Goal: Task Accomplishment & Management: Complete application form

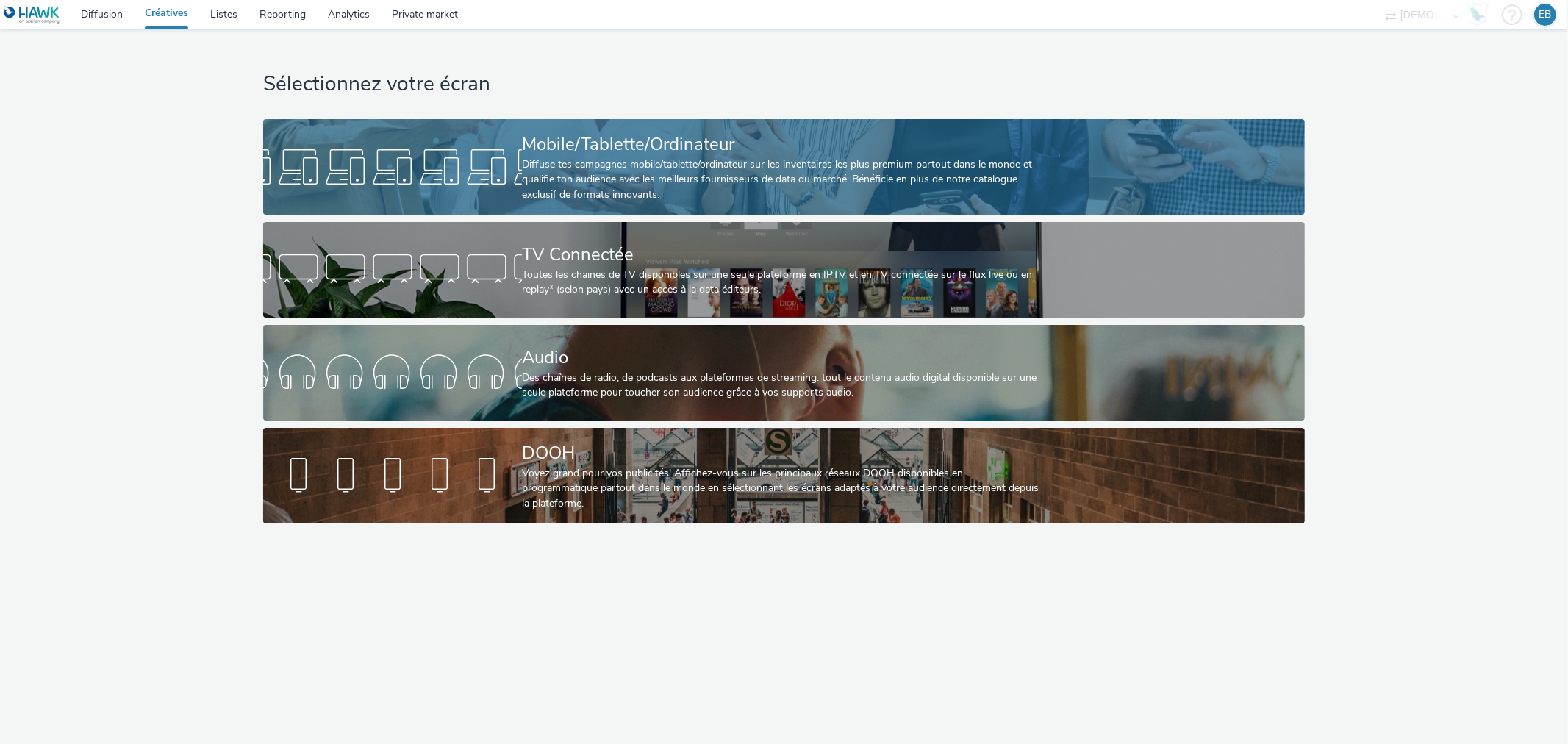
click at [817, 166] on div "Diffuse tes campagnes mobile/tablette/ordinateur sur les inventaires les plus p…" at bounding box center [781, 180] width 519 height 45
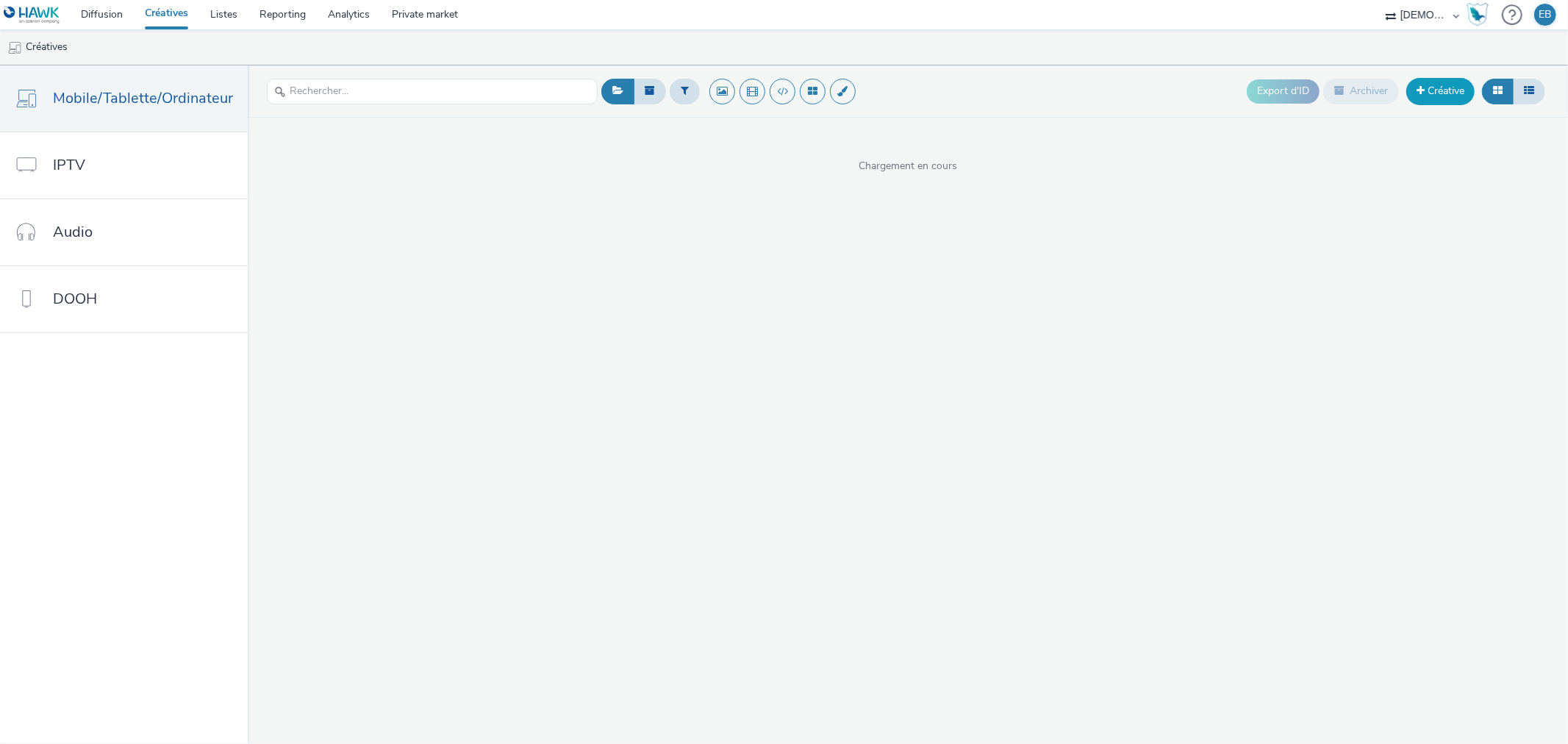
click at [1456, 96] on link "Créative" at bounding box center [1440, 91] width 69 height 26
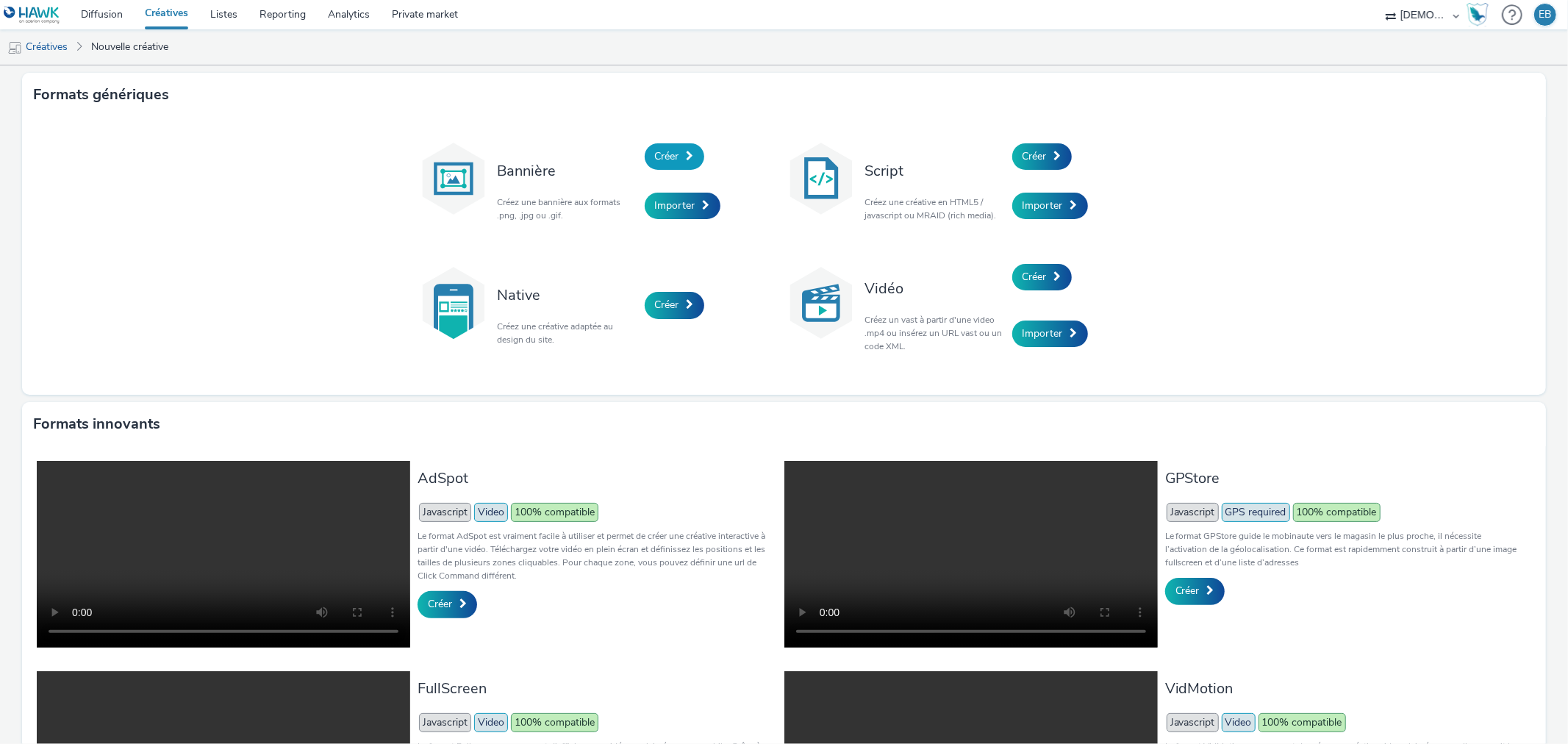
click at [658, 160] on span "Créer" at bounding box center [667, 156] width 24 height 14
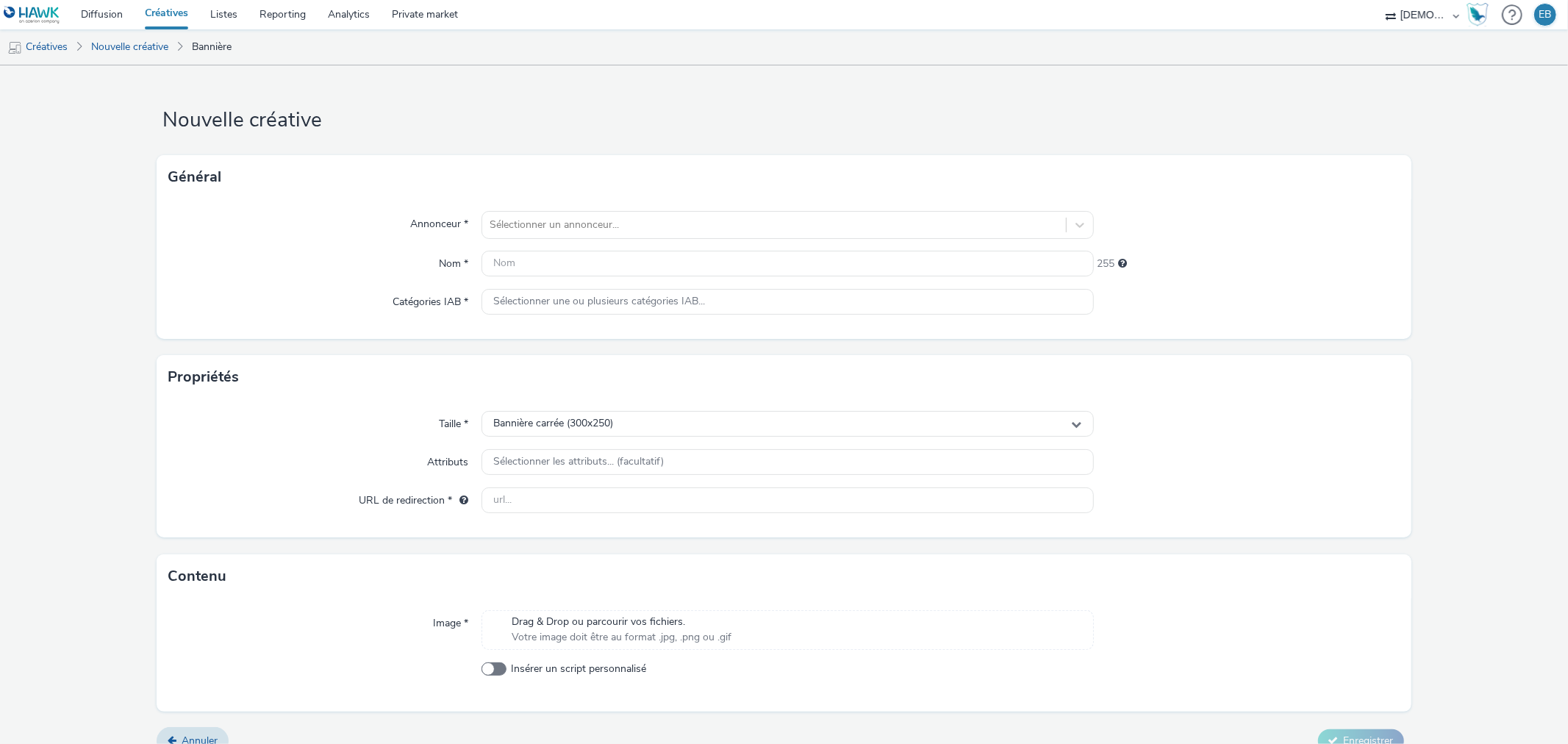
click at [627, 194] on div "Général" at bounding box center [783, 177] width 1254 height 44
click at [544, 214] on div "Sélectionner un annonceur..." at bounding box center [774, 225] width 583 height 23
type input "guidon"
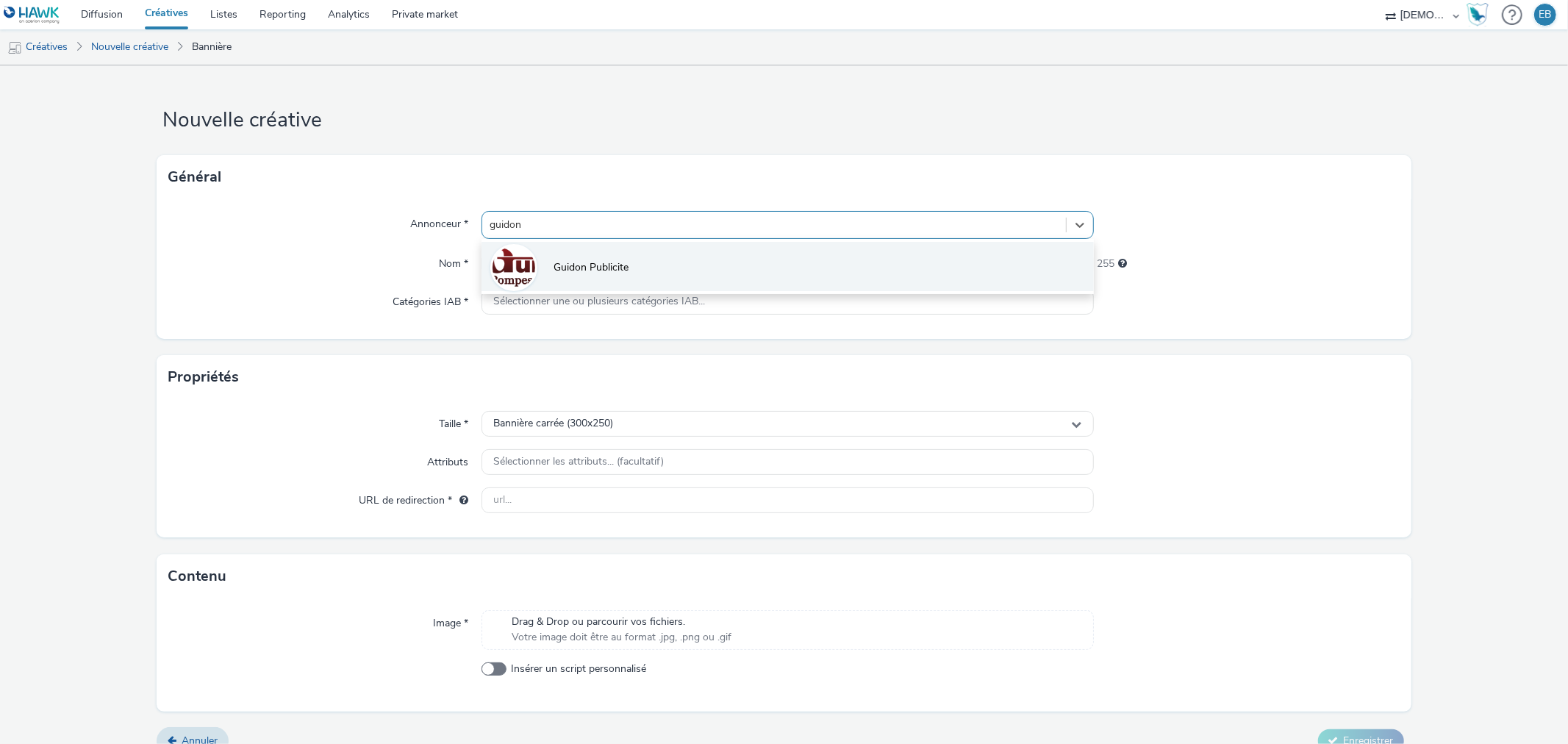
click at [632, 278] on li "Guidon Publicite" at bounding box center [787, 266] width 612 height 50
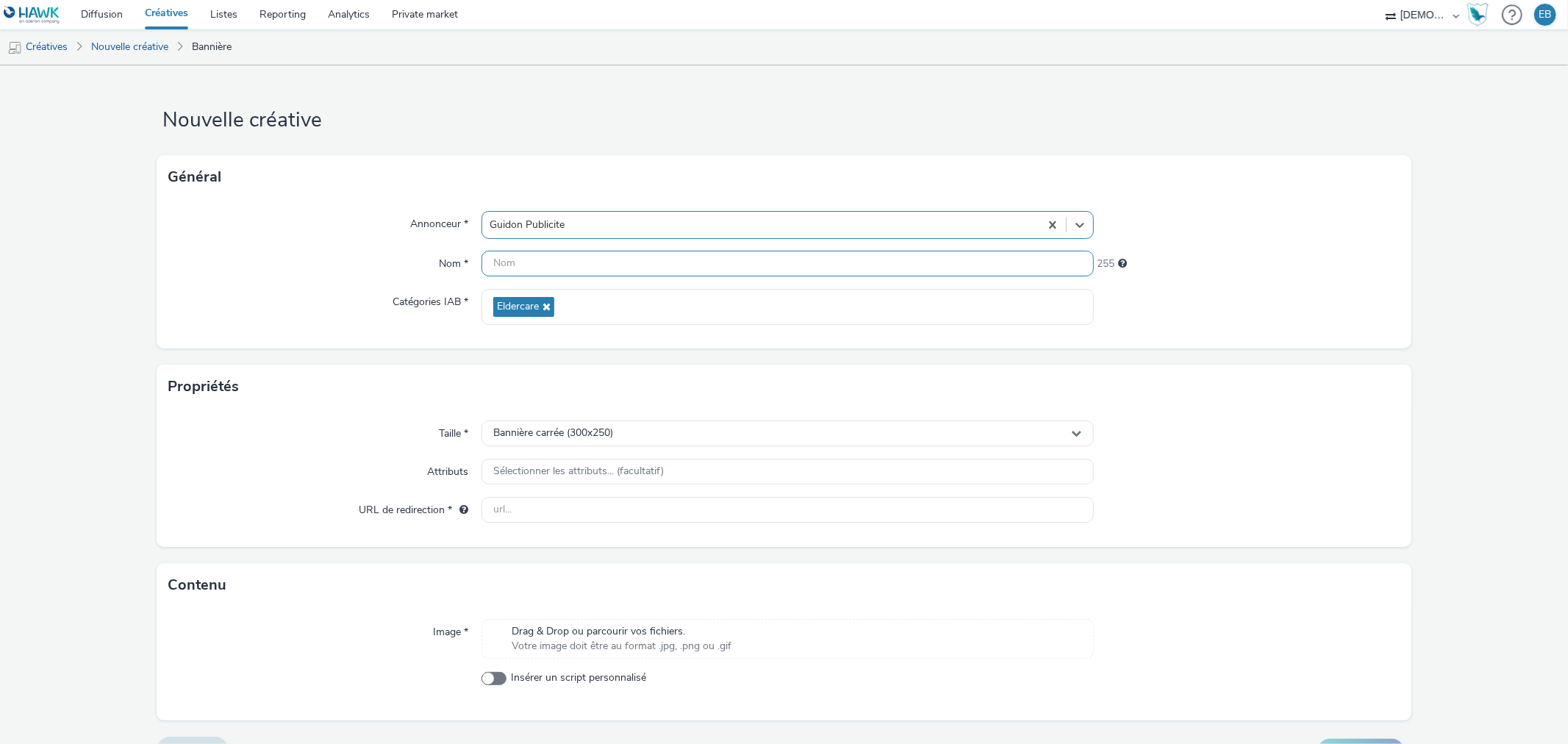
click at [598, 267] on input "text" at bounding box center [787, 264] width 612 height 26
type input "300x250_Proches"
click at [572, 483] on div "Sélectionner les attributs... (facultatif)" at bounding box center [787, 472] width 612 height 26
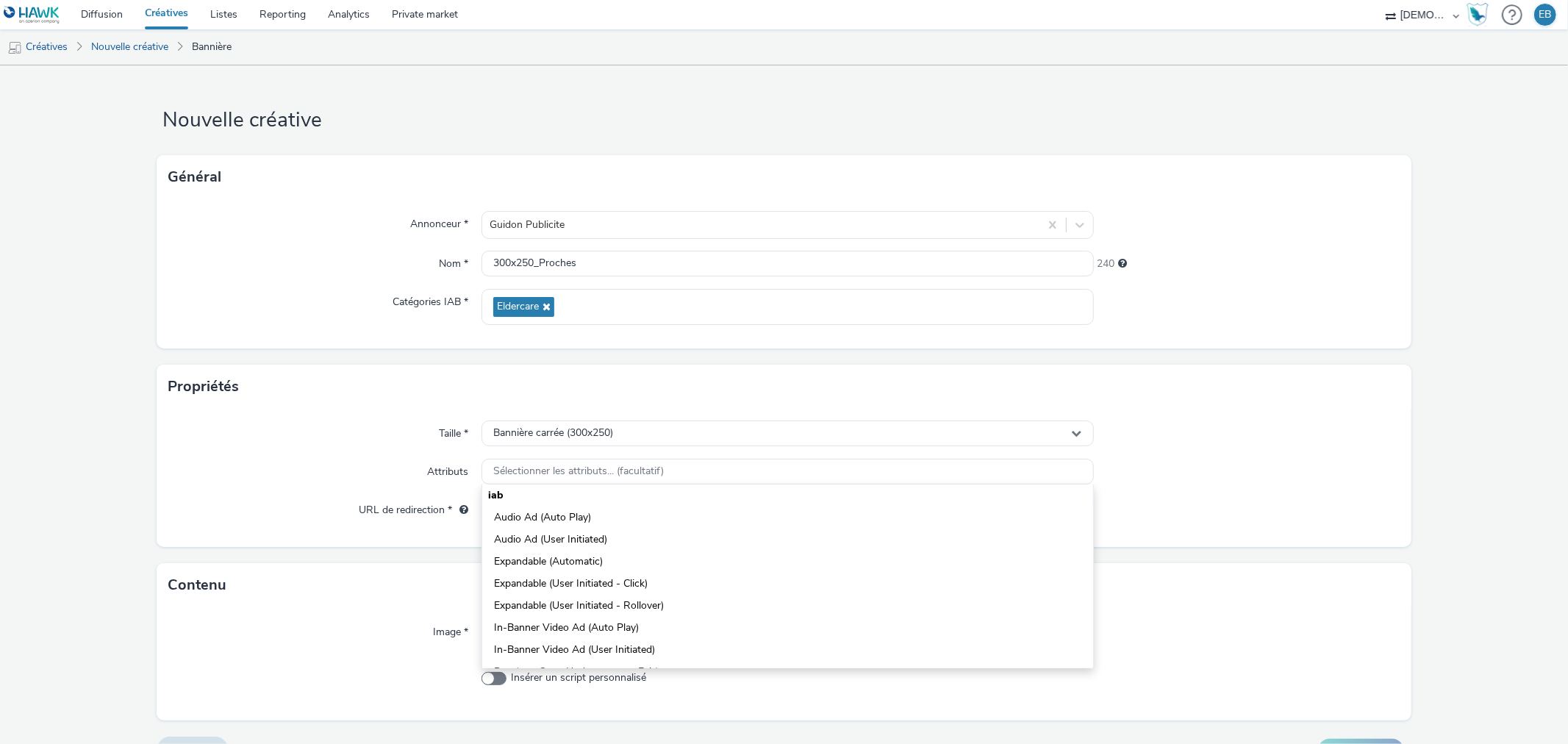
click at [361, 561] on form "Nouvelle créative Général Annonceur * Guidon Publicite Nom * 300x250_Proches 24…" at bounding box center [784, 420] width 1568 height 710
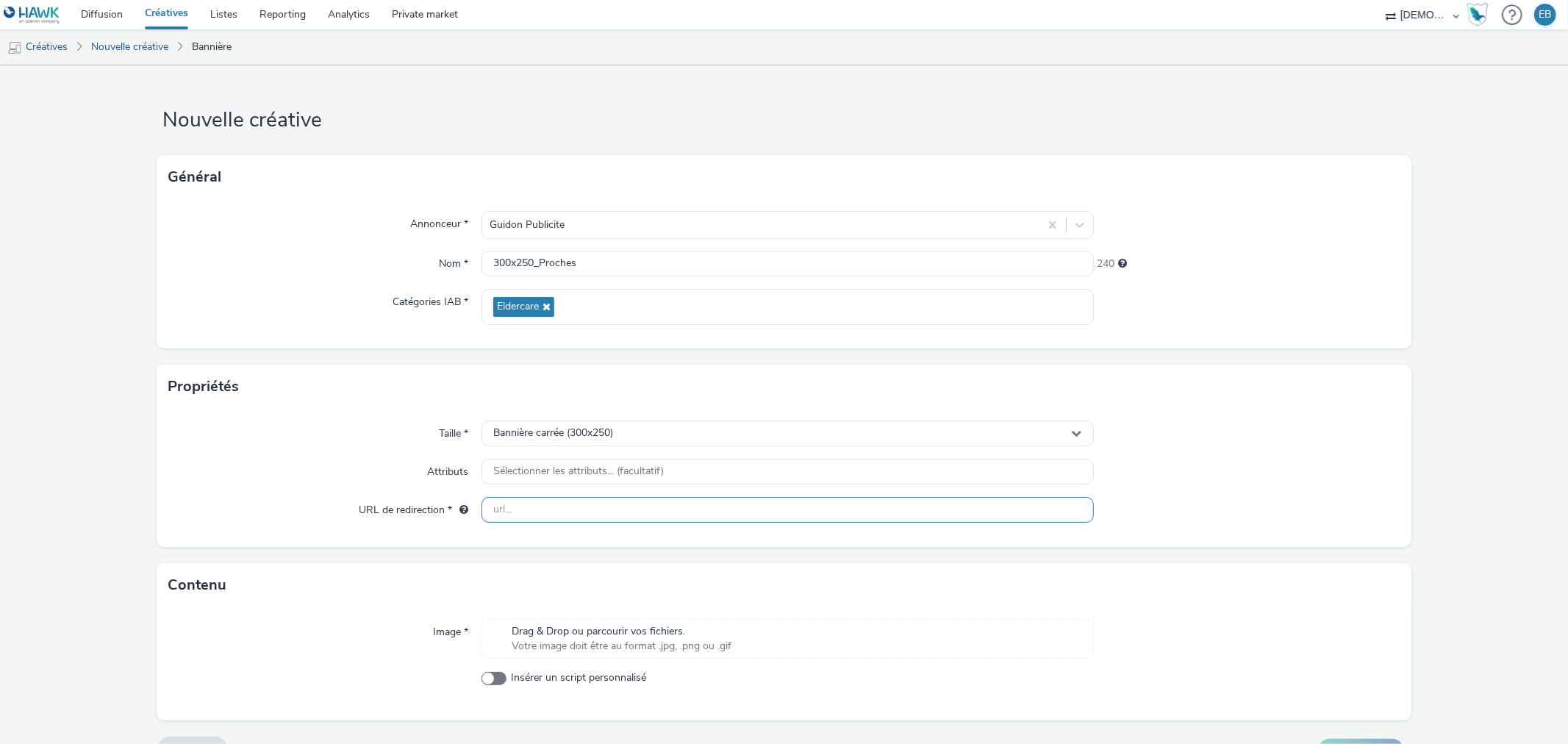
click at [635, 508] on input "text" at bounding box center [787, 510] width 612 height 26
paste input "[URL][DOMAIN_NAME]"
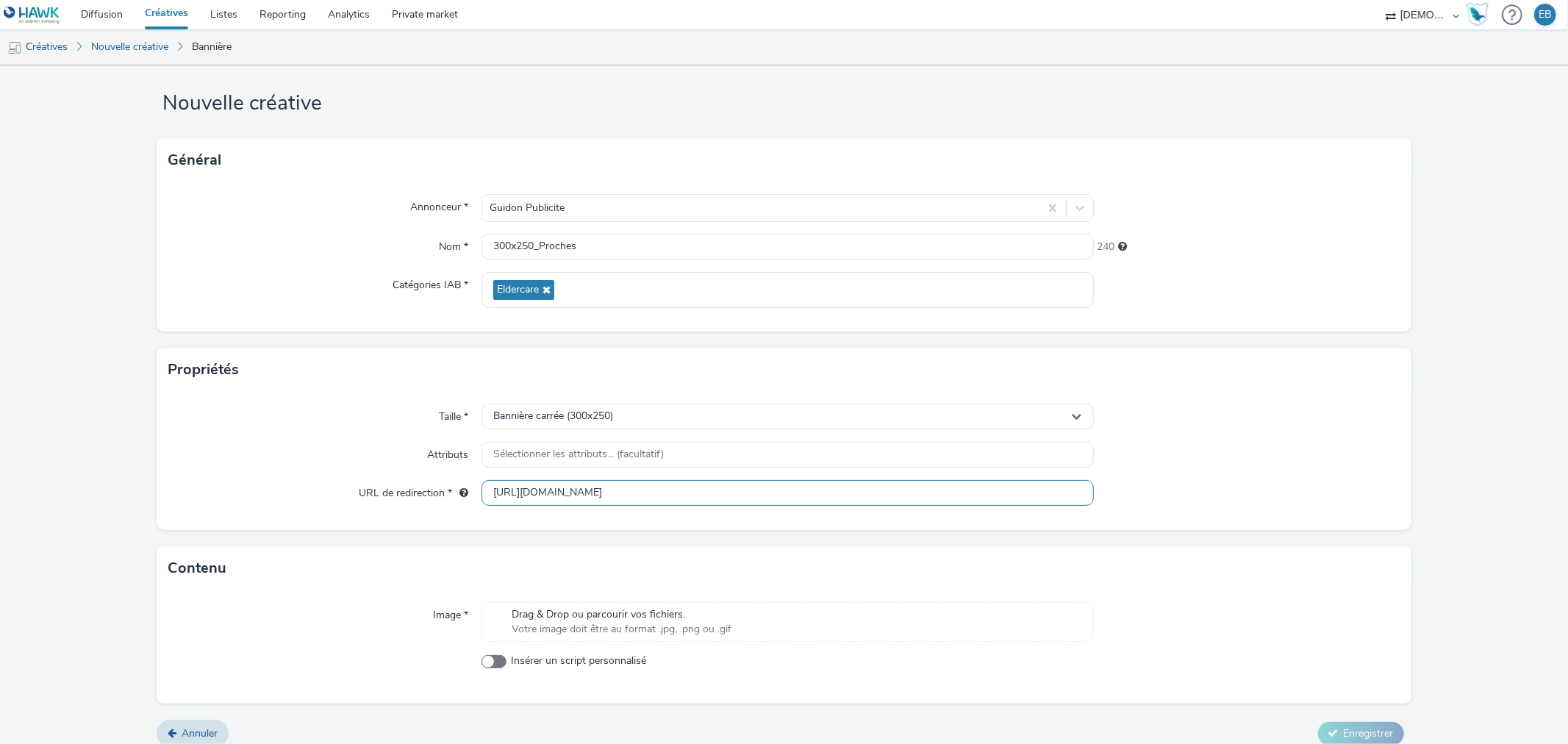
scroll to position [31, 0]
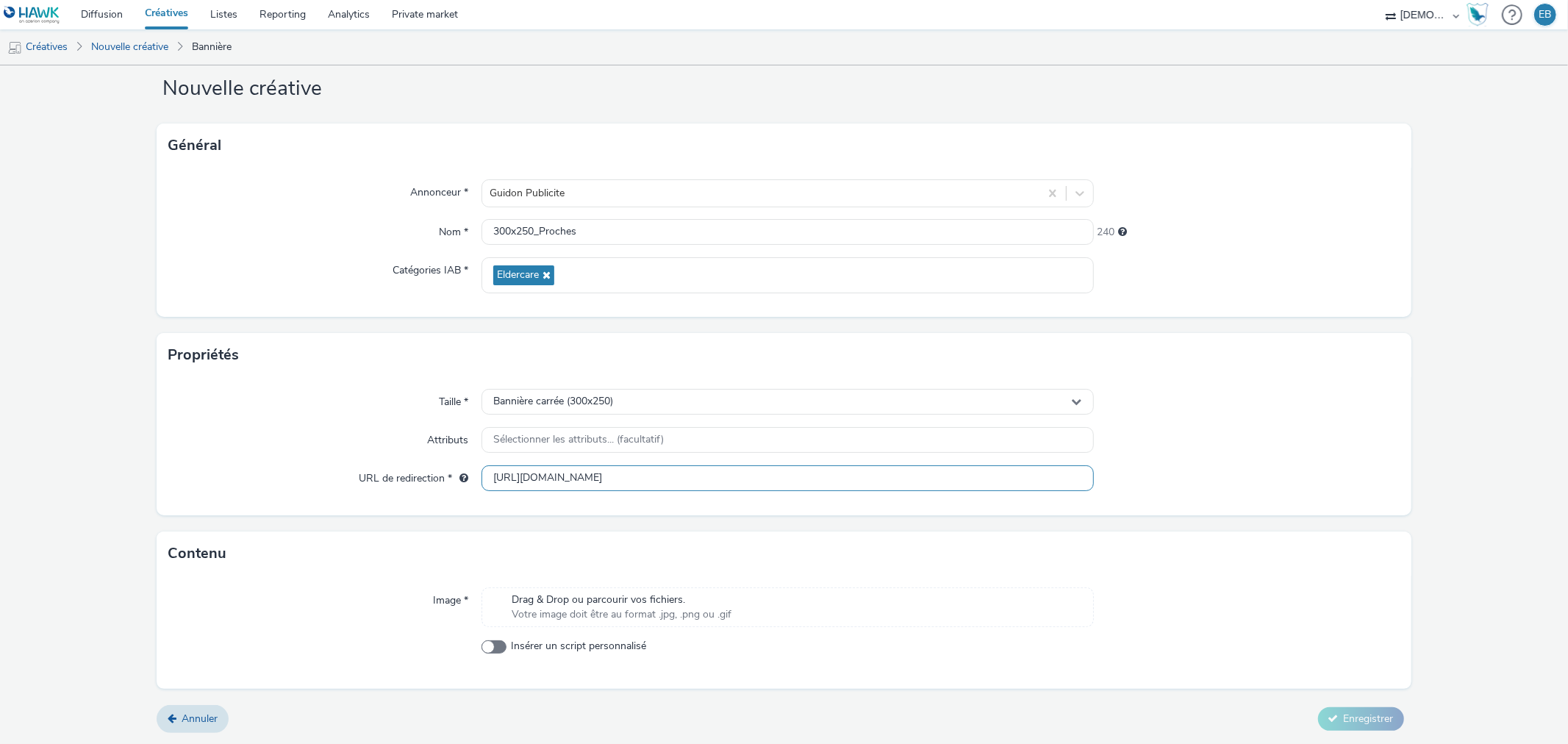
type input "[URL][DOMAIN_NAME]"
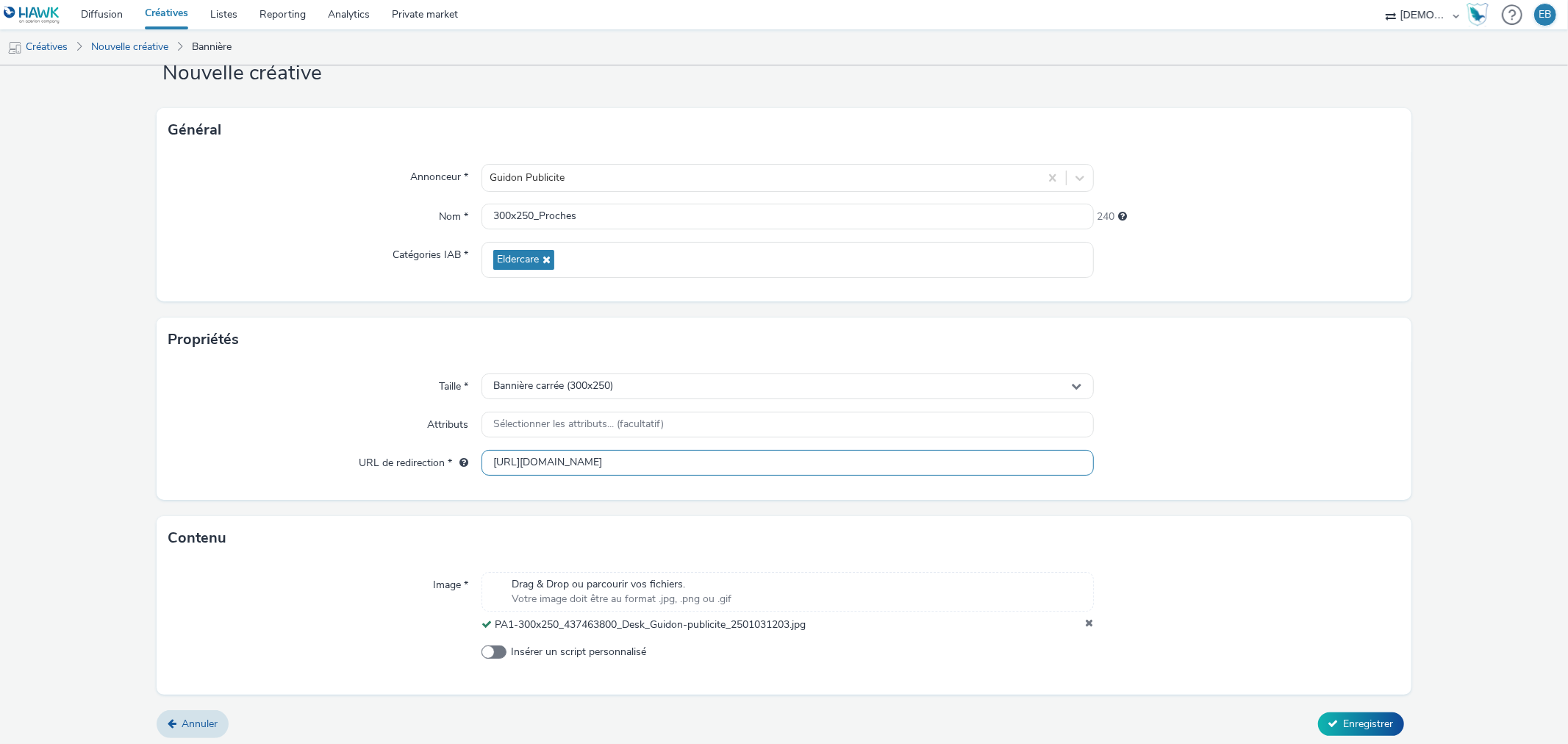
scroll to position [52, 0]
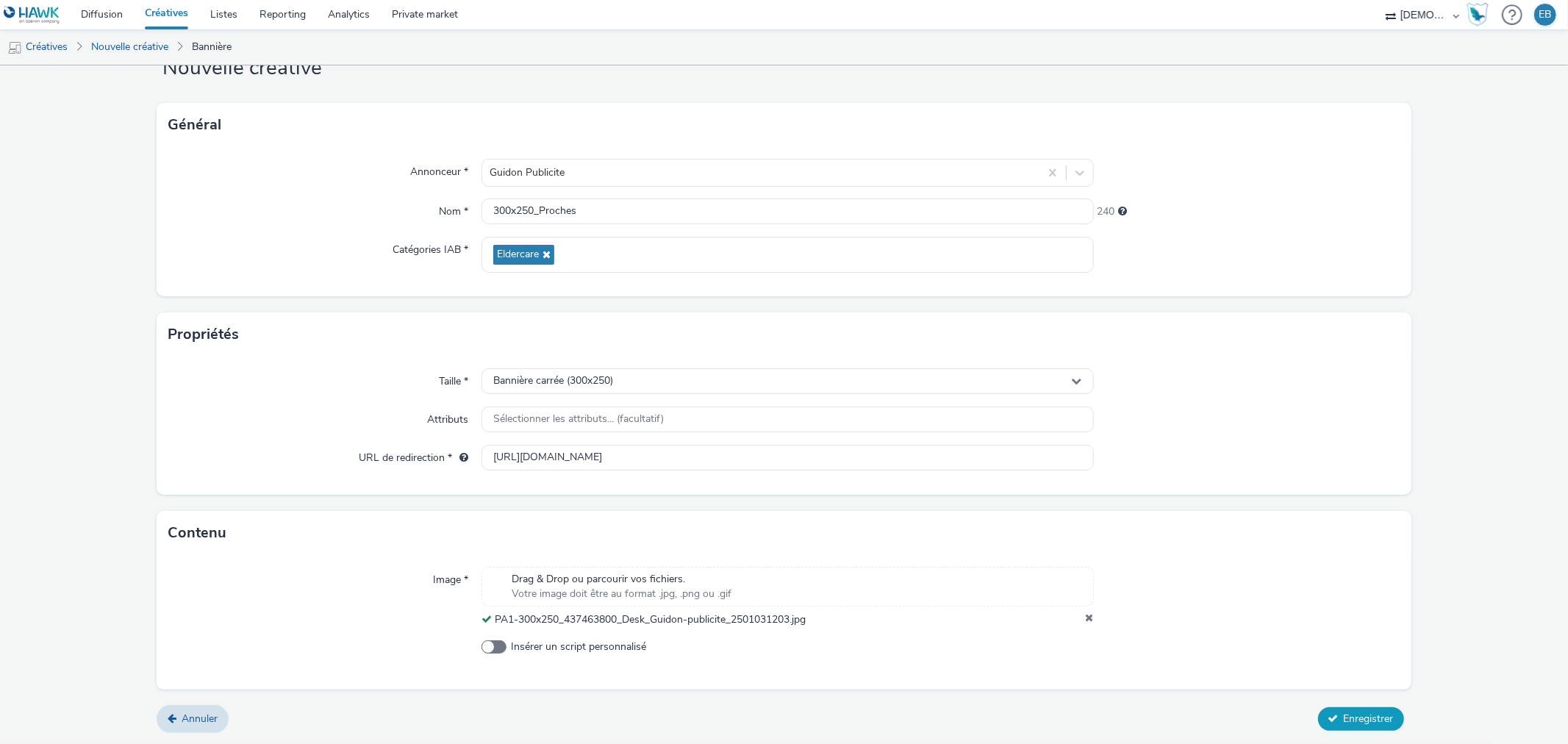
click at [1344, 714] on span "Enregistrer" at bounding box center [1368, 719] width 50 height 14
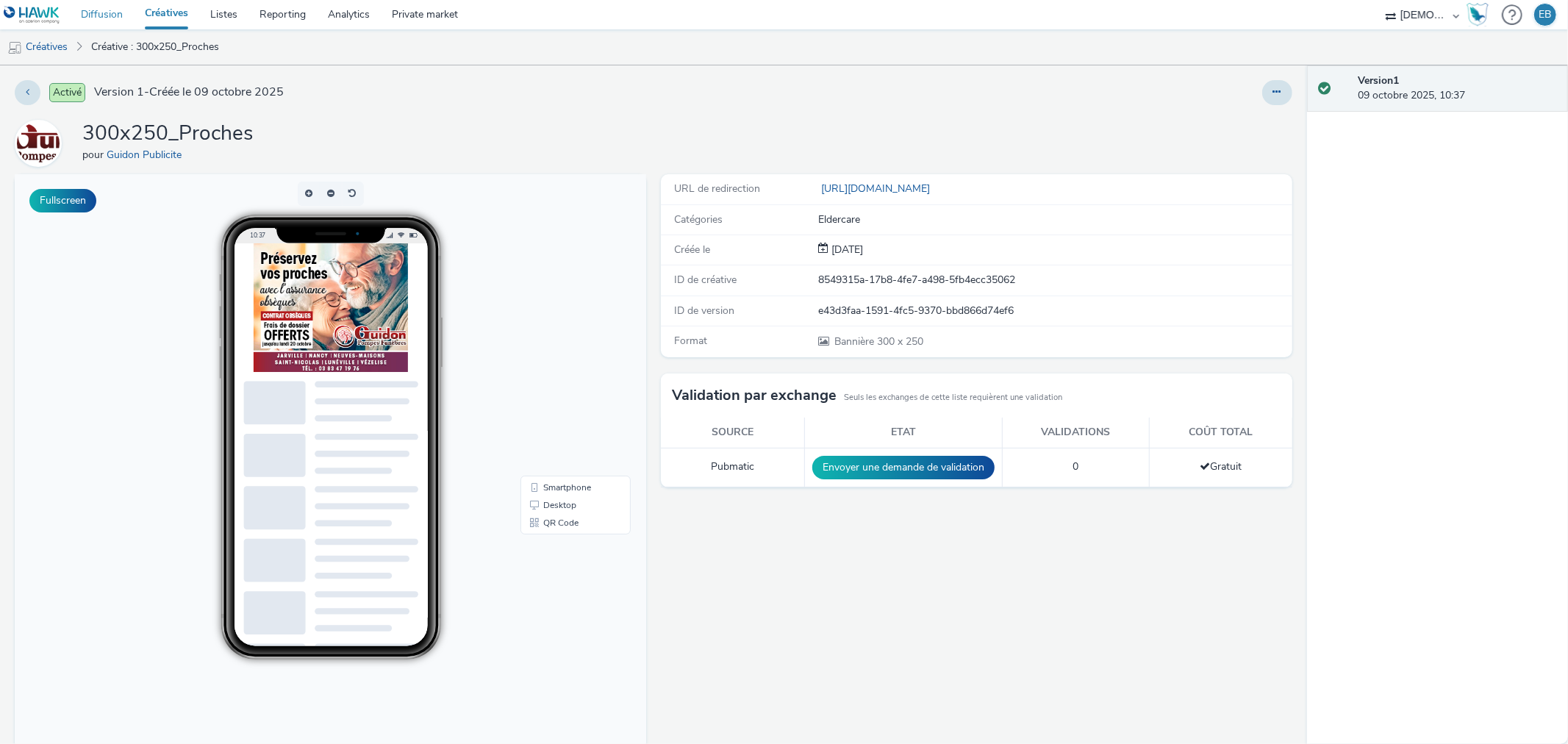
click at [85, 5] on link "Diffusion" at bounding box center [101, 15] width 64 height 30
